Goal: Task Accomplishment & Management: Complete application form

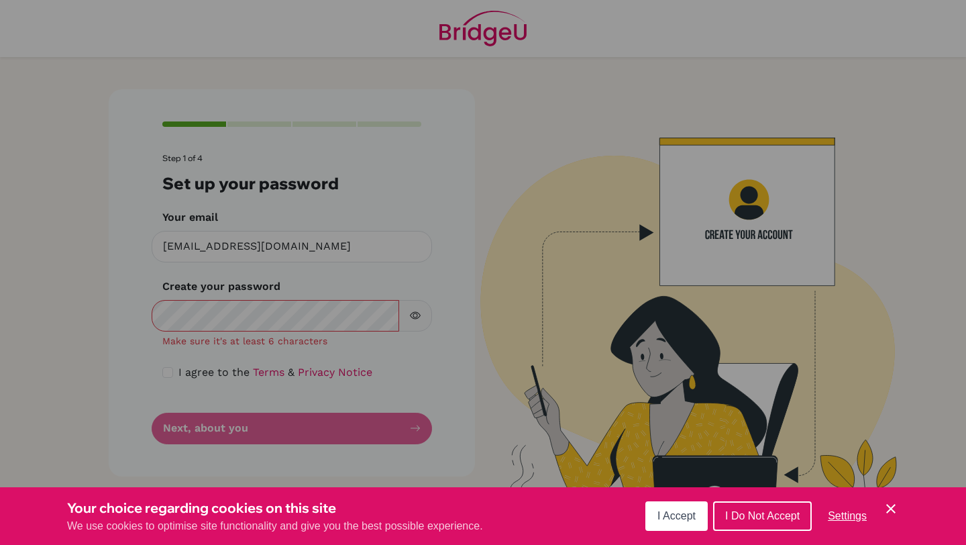
click at [891, 508] on icon "Save and close" at bounding box center [890, 508] width 9 height 9
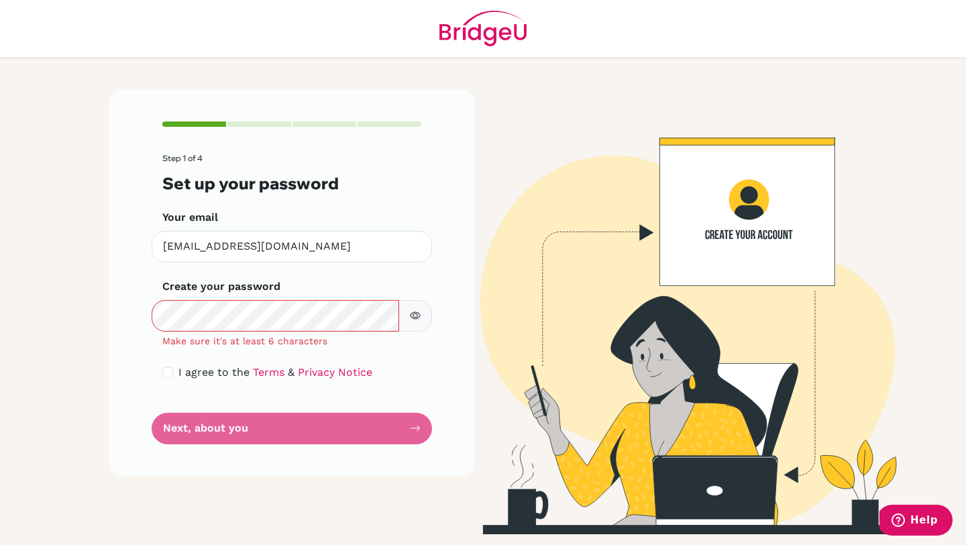
click at [417, 310] on icon "button" at bounding box center [415, 315] width 11 height 11
click at [112, 315] on div "Step 1 of 4 Set up your password Your email [EMAIL_ADDRESS][DOMAIN_NAME] Invali…" at bounding box center [292, 282] width 366 height 387
click at [414, 322] on button "button" at bounding box center [416, 316] width 34 height 32
click at [417, 315] on icon "button" at bounding box center [415, 315] width 5 height 5
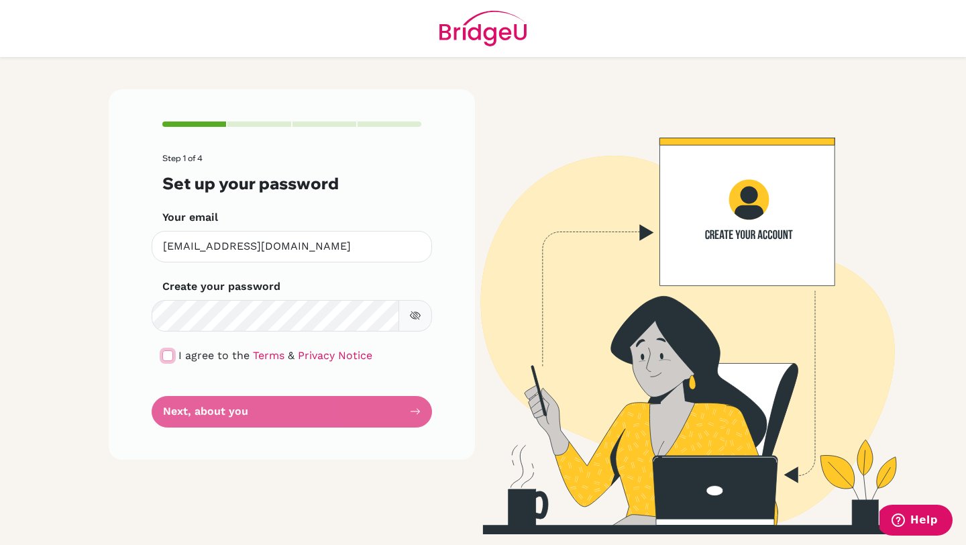
click at [166, 354] on input "checkbox" at bounding box center [167, 355] width 11 height 11
checkbox input "true"
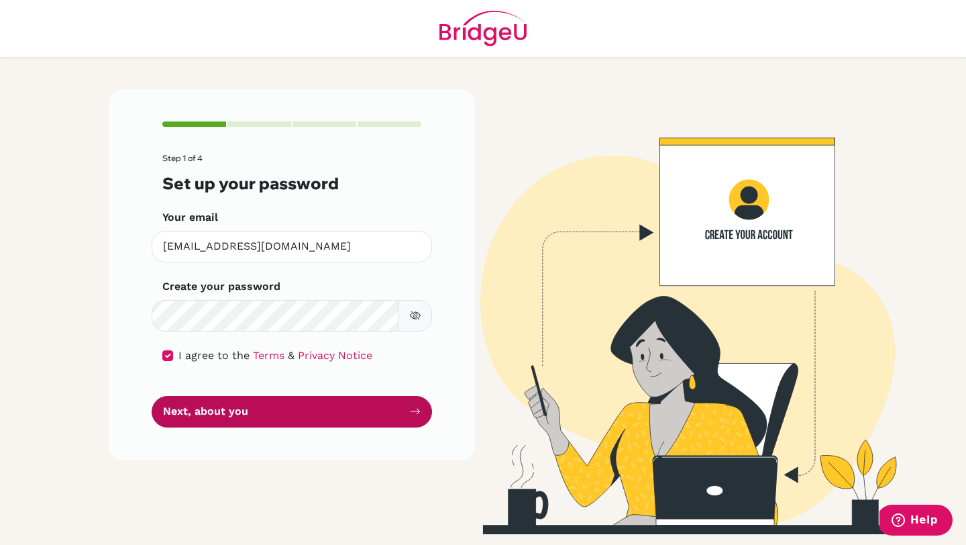
click at [206, 413] on button "Next, about you" at bounding box center [292, 412] width 280 height 32
